Goal: Task Accomplishment & Management: Use online tool/utility

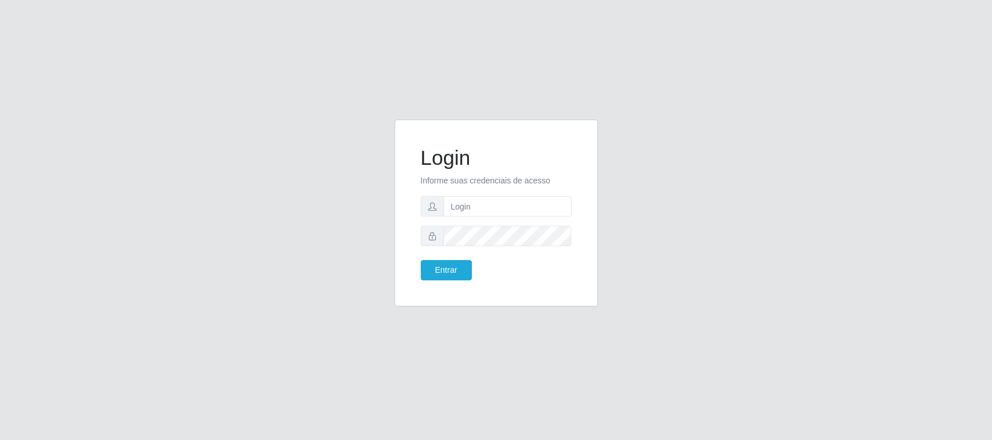
click at [471, 211] on input "text" at bounding box center [507, 206] width 128 height 20
type input "[EMAIL_ADDRESS][DOMAIN_NAME]"
click at [421, 260] on button "Entrar" at bounding box center [446, 270] width 51 height 20
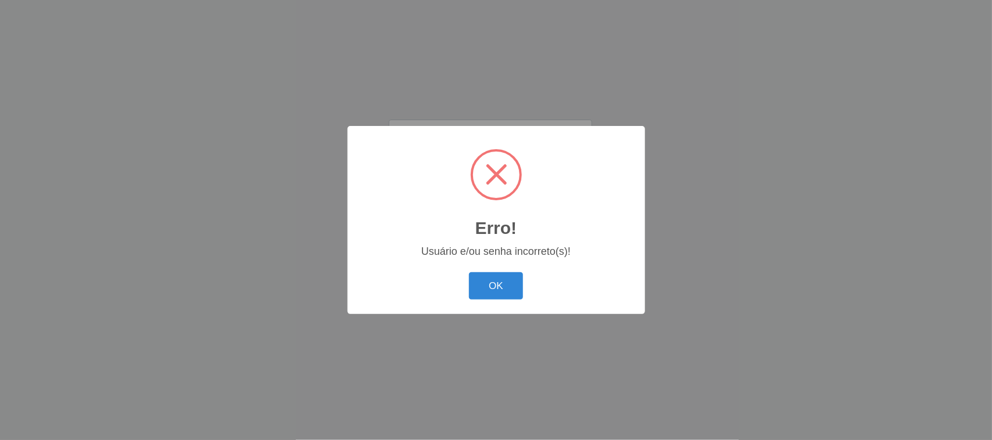
drag, startPoint x: 497, startPoint y: 298, endPoint x: 497, endPoint y: 286, distance: 11.6
click at [497, 295] on button "OK" at bounding box center [496, 285] width 54 height 27
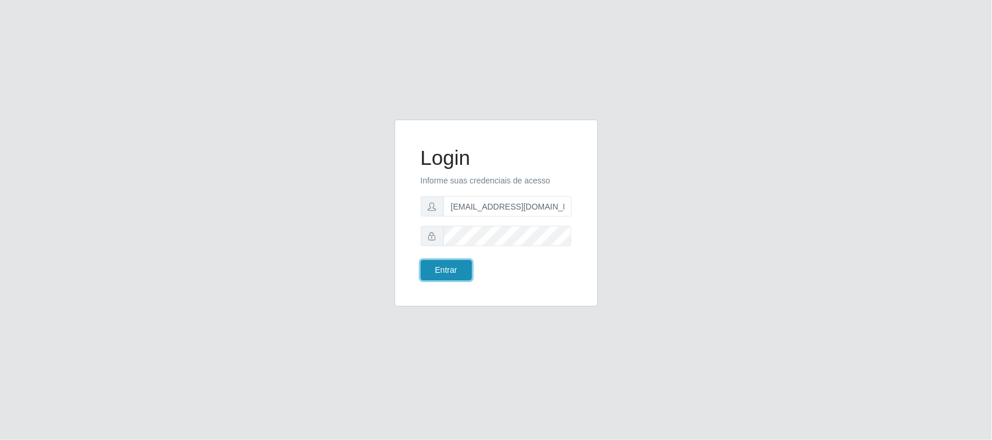
click at [446, 269] on button "Entrar" at bounding box center [446, 270] width 51 height 20
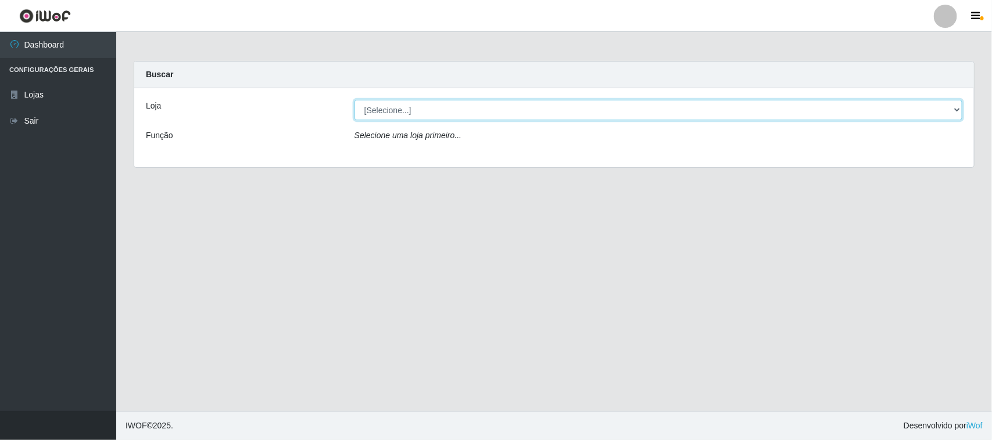
click at [475, 109] on select "[Selecione...] Nordestão - [GEOGRAPHIC_DATA]" at bounding box center [658, 110] width 608 height 20
select select "420"
click at [354, 100] on select "[Selecione...] Nordestão - [GEOGRAPHIC_DATA]" at bounding box center [658, 110] width 608 height 20
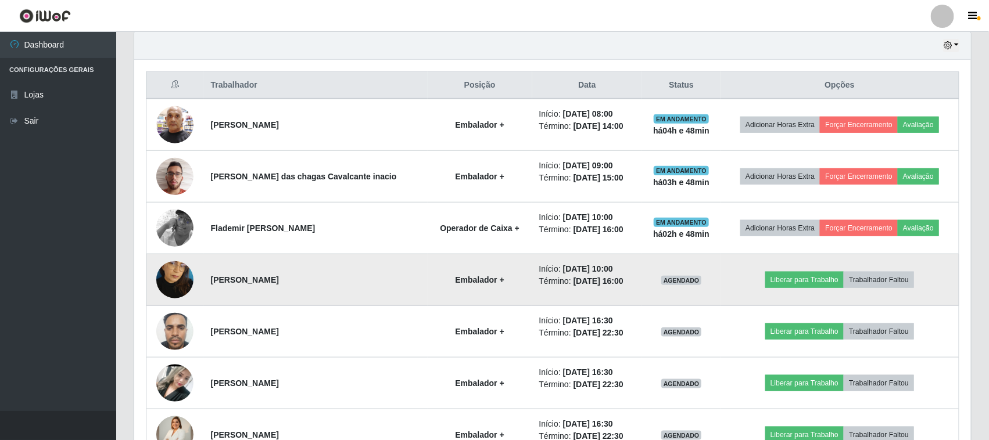
scroll to position [436, 0]
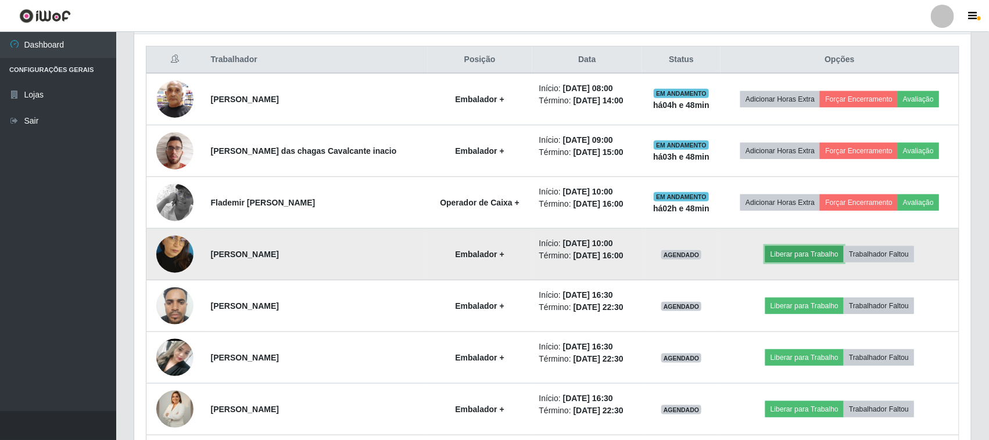
click at [794, 254] on button "Liberar para Trabalho" at bounding box center [804, 254] width 78 height 16
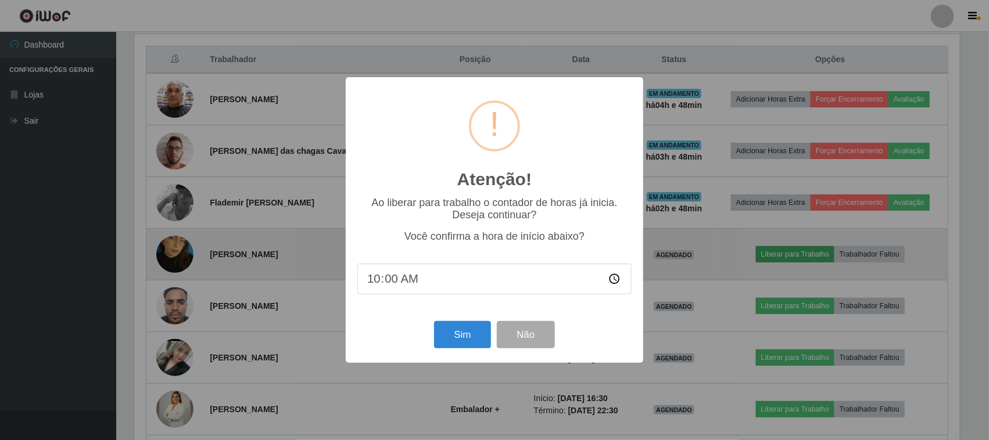
scroll to position [242, 828]
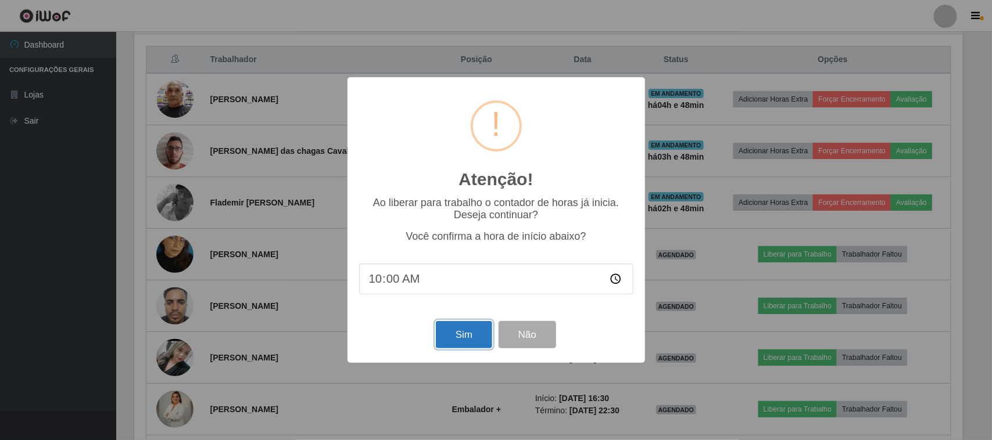
click at [454, 337] on button "Sim" at bounding box center [464, 334] width 56 height 27
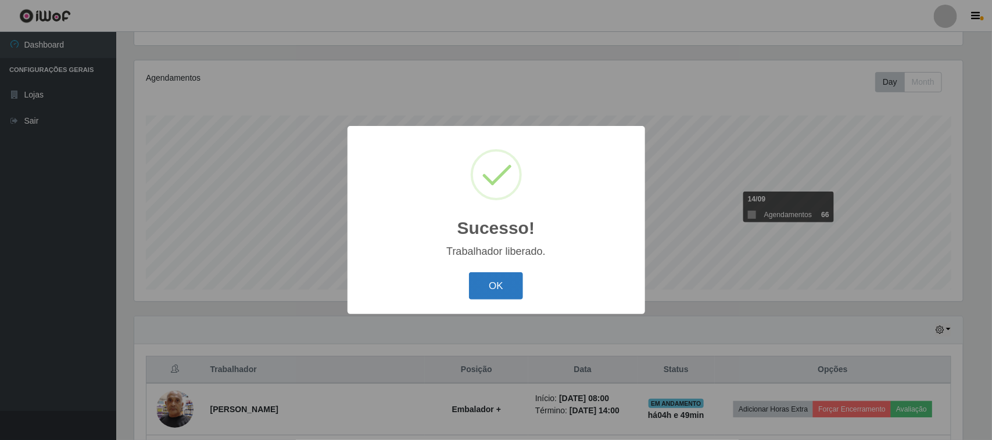
click at [492, 289] on button "OK" at bounding box center [496, 285] width 54 height 27
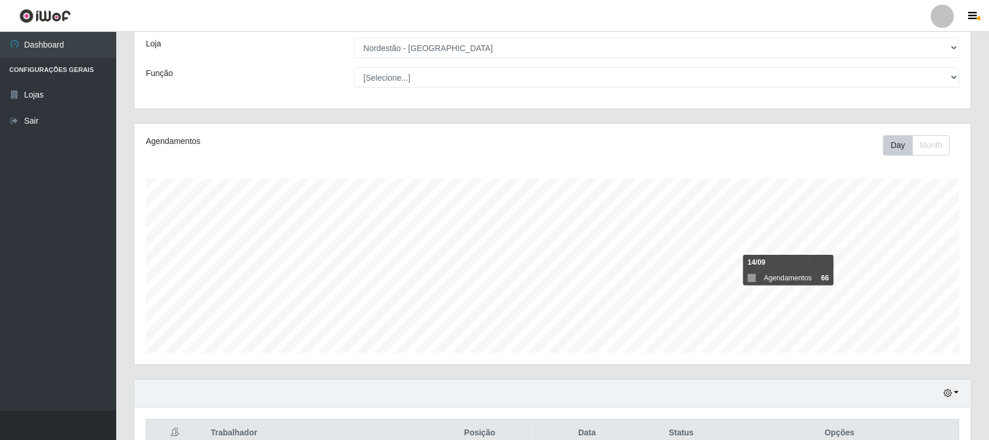
scroll to position [0, 0]
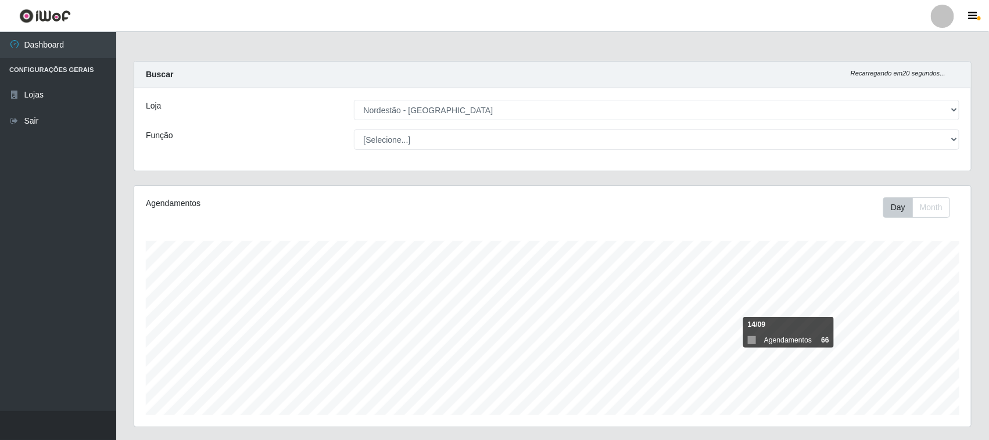
click at [978, 6] on header "Perfil Alterar Senha Sair" at bounding box center [494, 16] width 989 height 32
click at [977, 13] on icon "button" at bounding box center [972, 16] width 9 height 10
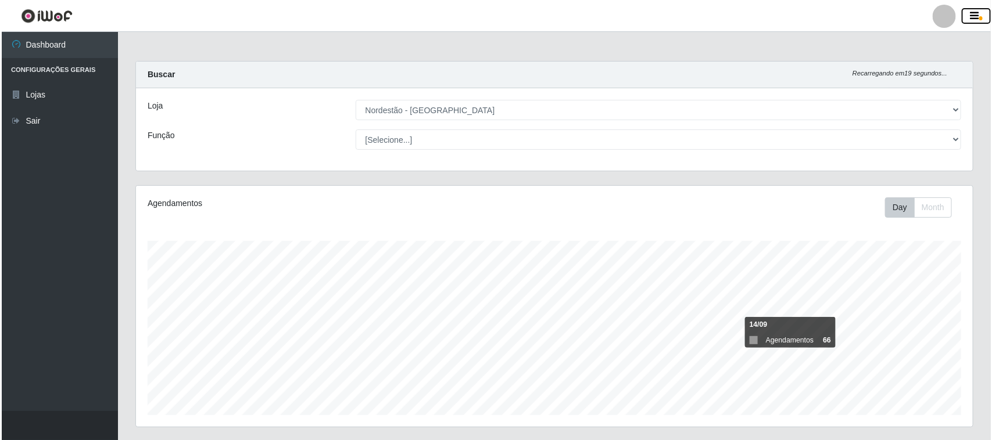
scroll to position [580734, 580283]
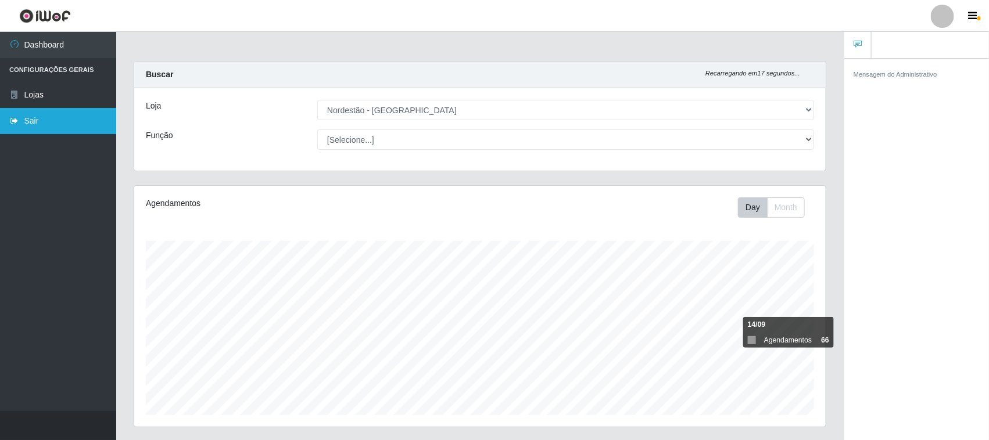
click at [42, 109] on link "Sair" at bounding box center [58, 121] width 116 height 26
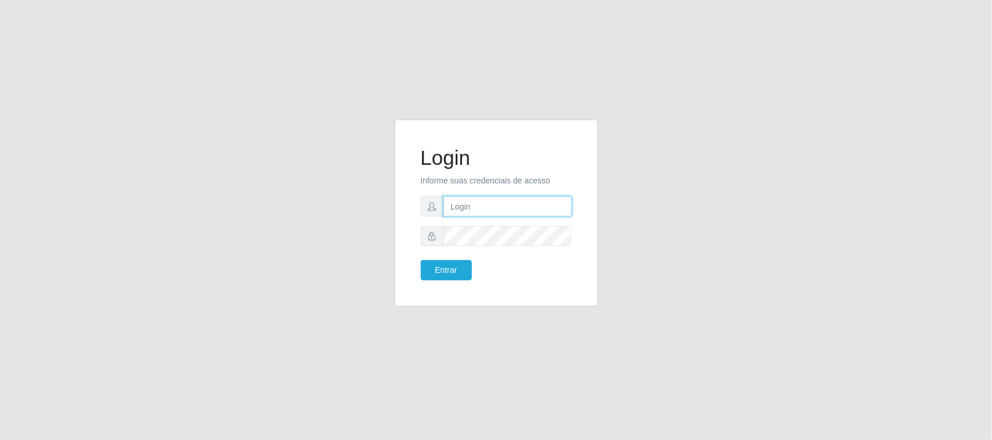
click at [518, 204] on input "text" at bounding box center [507, 206] width 128 height 20
type input "M"
type input "[EMAIL_ADDRESS][DOMAIN_NAME]"
click at [447, 271] on button "Entrar" at bounding box center [446, 270] width 51 height 20
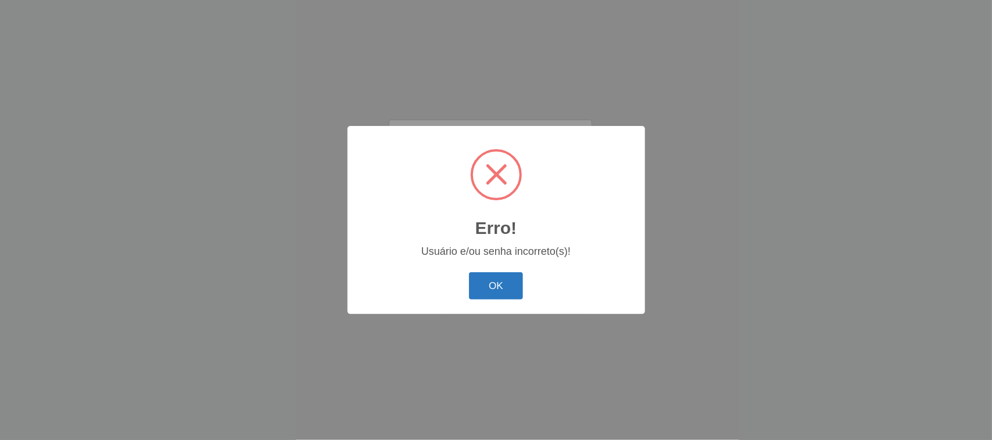
click at [484, 285] on button "OK" at bounding box center [496, 285] width 54 height 27
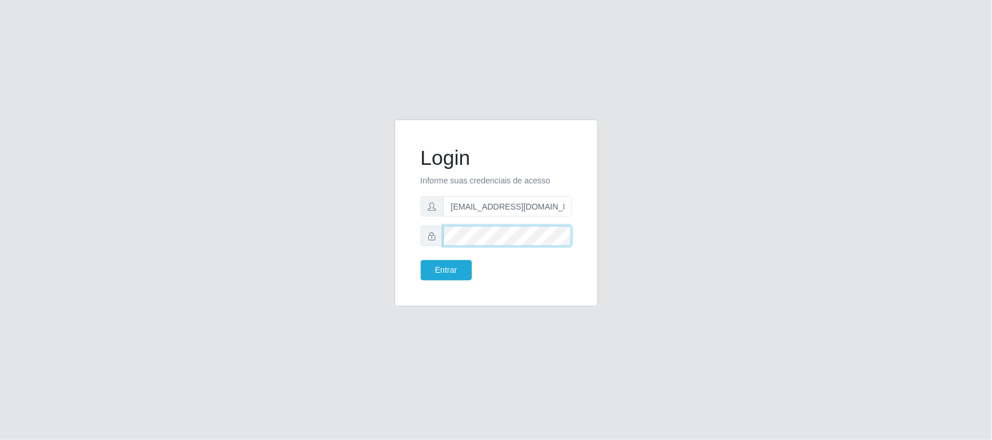
click at [431, 236] on div at bounding box center [496, 236] width 151 height 20
click at [447, 277] on button "Entrar" at bounding box center [446, 270] width 51 height 20
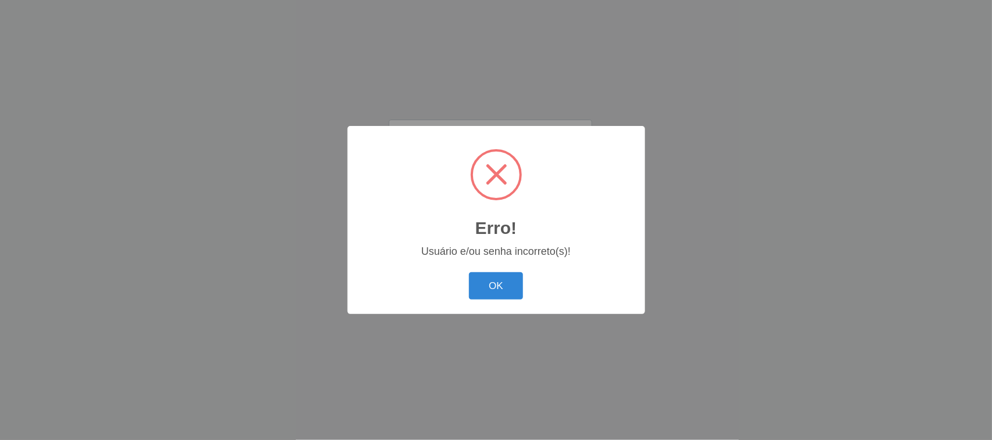
click at [489, 282] on button "OK" at bounding box center [496, 285] width 54 height 27
